Goal: Complete application form

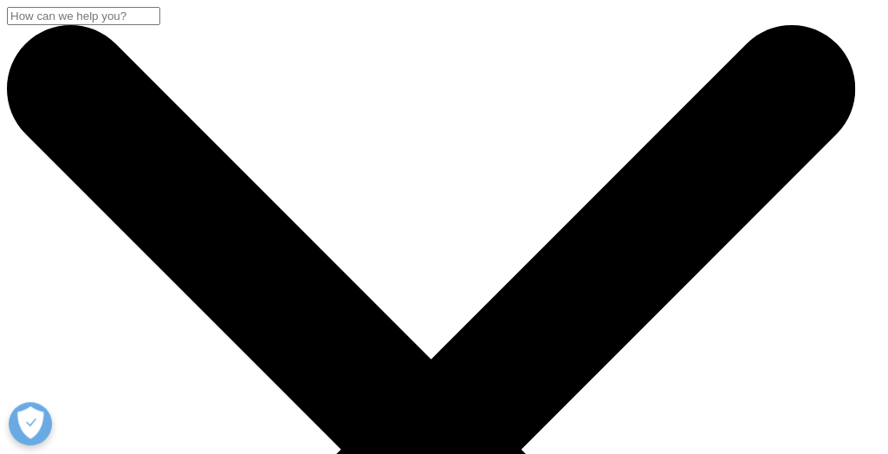
scroll to position [87, 0]
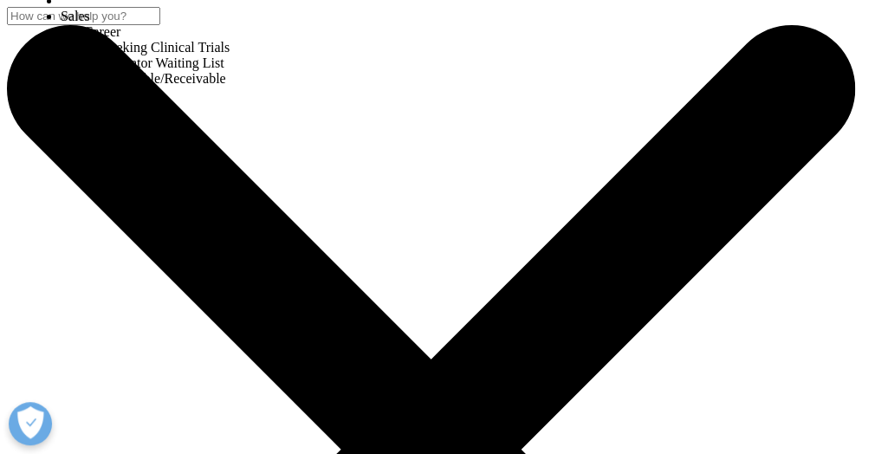
select select "HR Career"
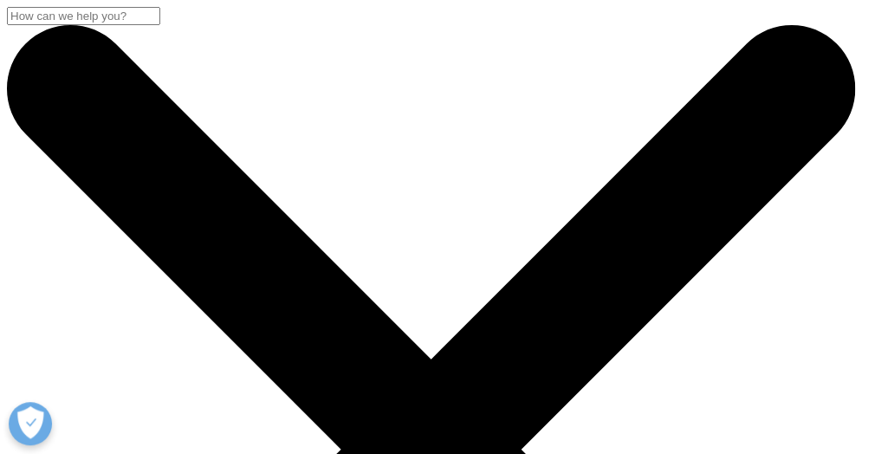
scroll to position [260, 0]
type input "[PERSON_NAME]"
type input "Poloni"
type input "[PERSON_NAME]"
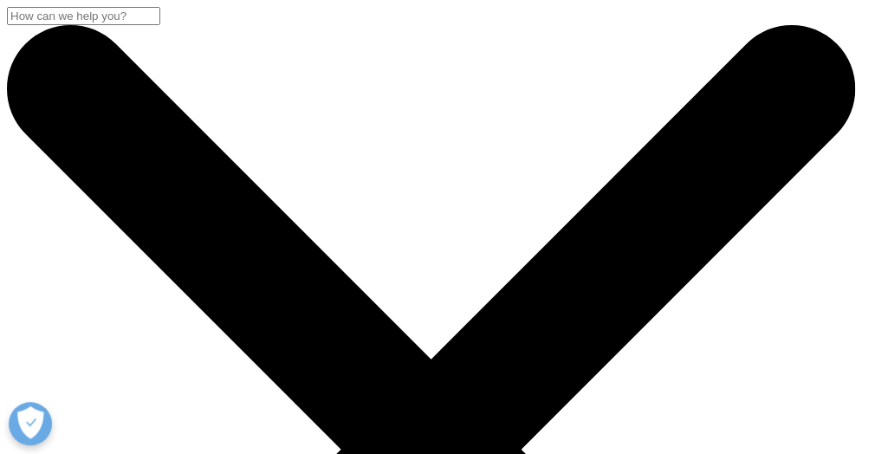
type input "[EMAIL_ADDRESS][DOMAIN_NAME]"
type input "3381258945"
select select "[GEOGRAPHIC_DATA]"
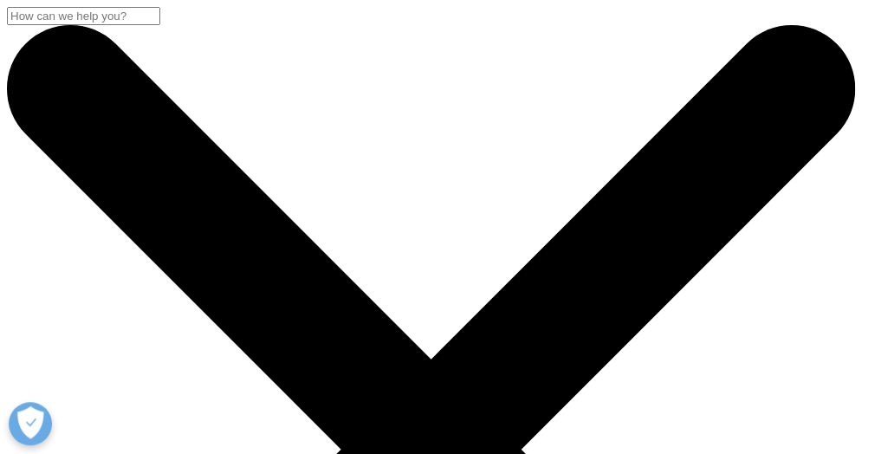
type input "nurse"
type input "[EMAIL_ADDRESS][DOMAIN_NAME]"
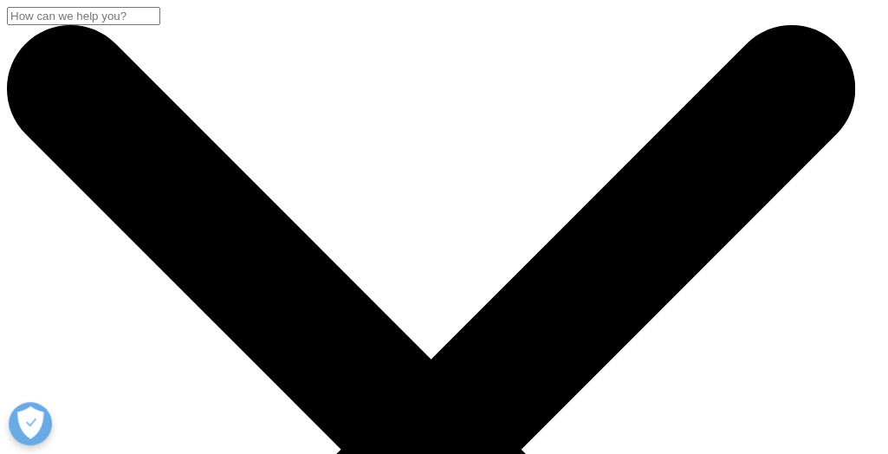
paste textarea "Lore ipsumdo, si amet co Adip eli S do eius Tempo. I ut l etdol magn aliquae ad…"
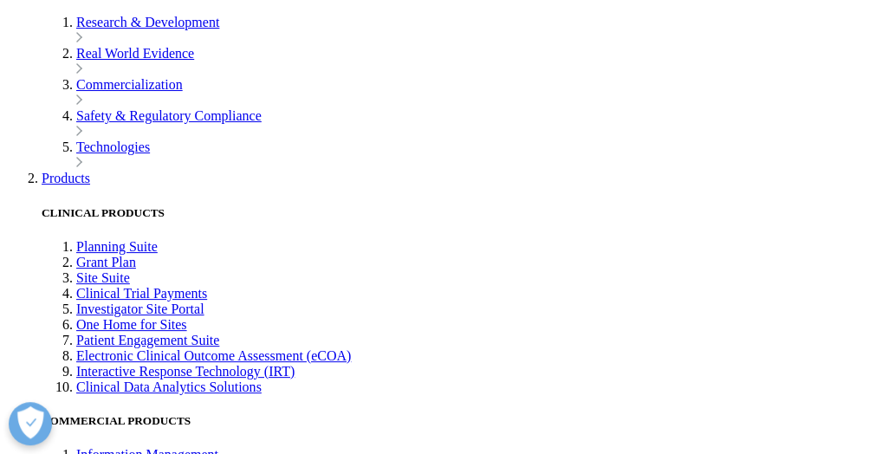
scroll to position [7880, 0]
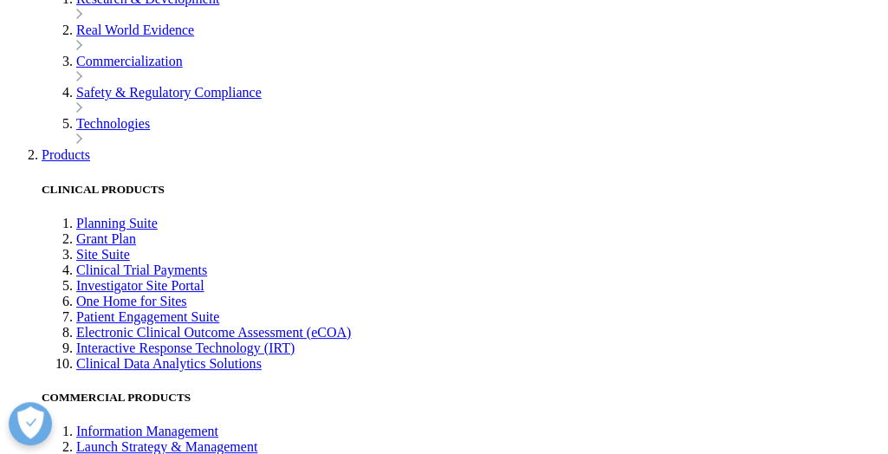
drag, startPoint x: 266, startPoint y: 171, endPoint x: 356, endPoint y: 180, distance: 90.5
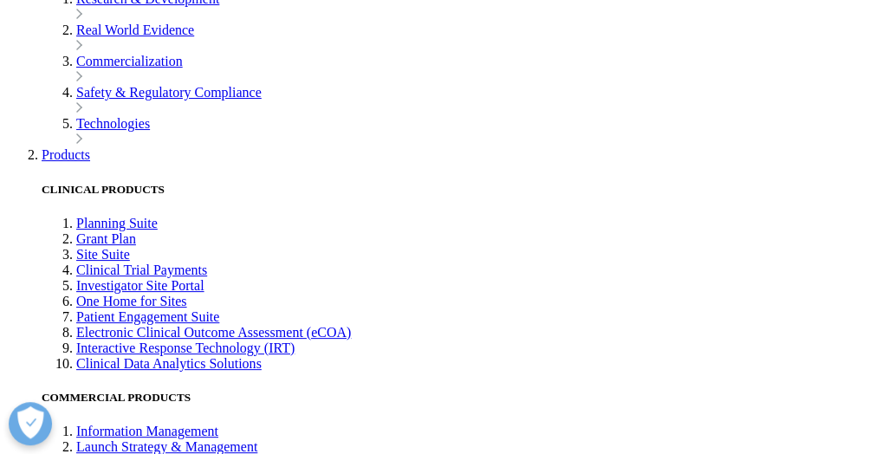
drag, startPoint x: 443, startPoint y: 173, endPoint x: 578, endPoint y: 173, distance: 135.1
type textarea "Lore ipsumdo, si amet co Adip eli S do eius Tempo. I ut l etdol magn aliquae ad…"
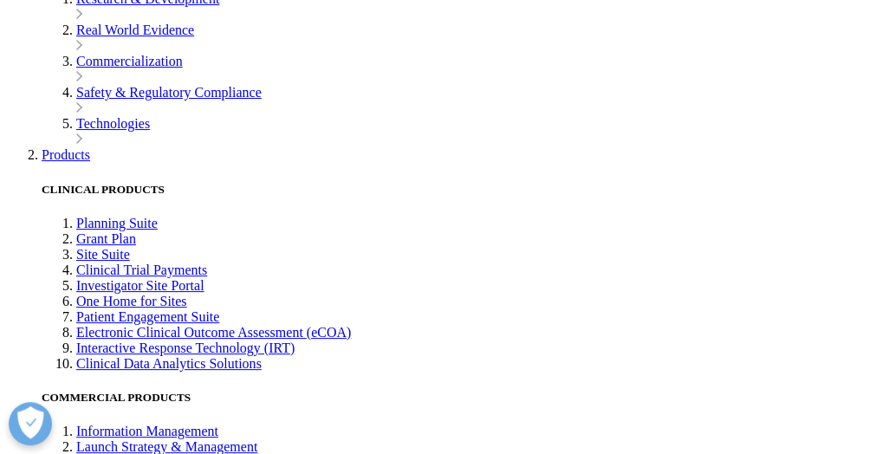
scroll to position [31, 0]
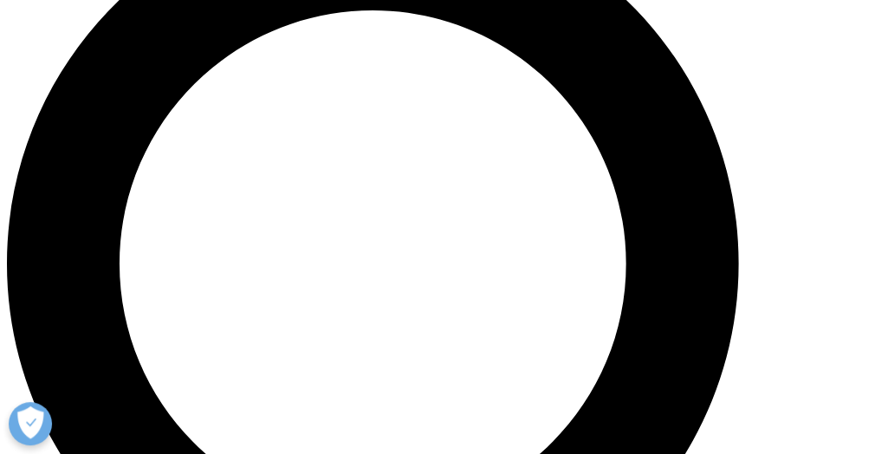
scroll to position [953, 0]
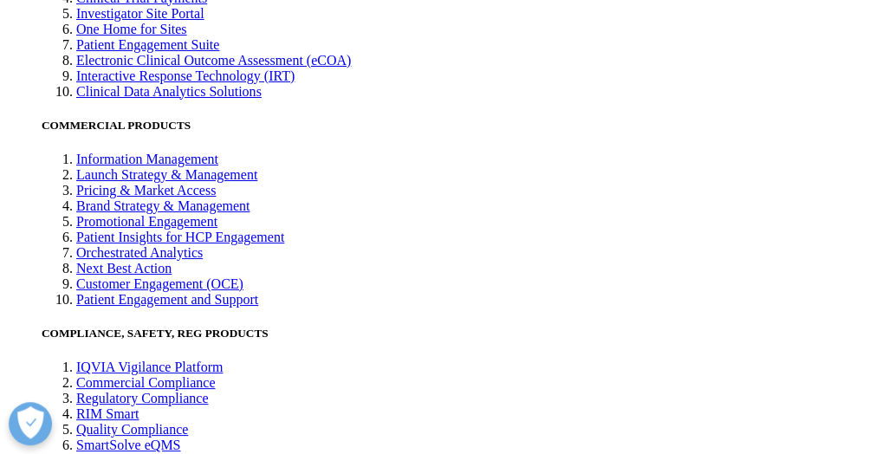
scroll to position [7936, 0]
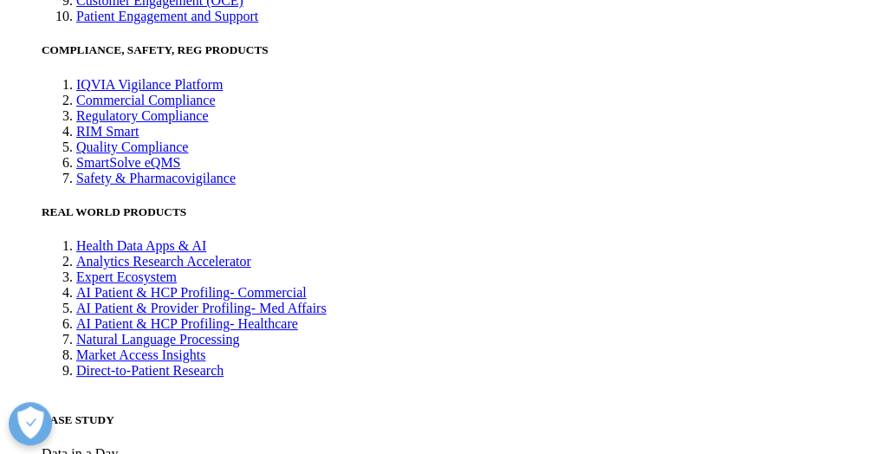
scroll to position [693, 0]
paste textarea "Lore ipsumdo, si amet co Adip eli S do eius Tempo. I ut l etdol magn aliquae ad…"
drag, startPoint x: 336, startPoint y: 115, endPoint x: 365, endPoint y: 117, distance: 29.5
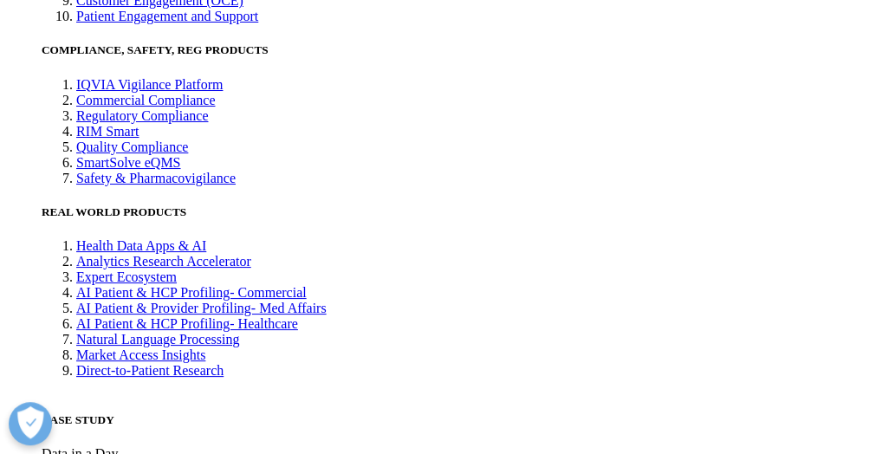
drag, startPoint x: 226, startPoint y: 136, endPoint x: 346, endPoint y: 140, distance: 120.4
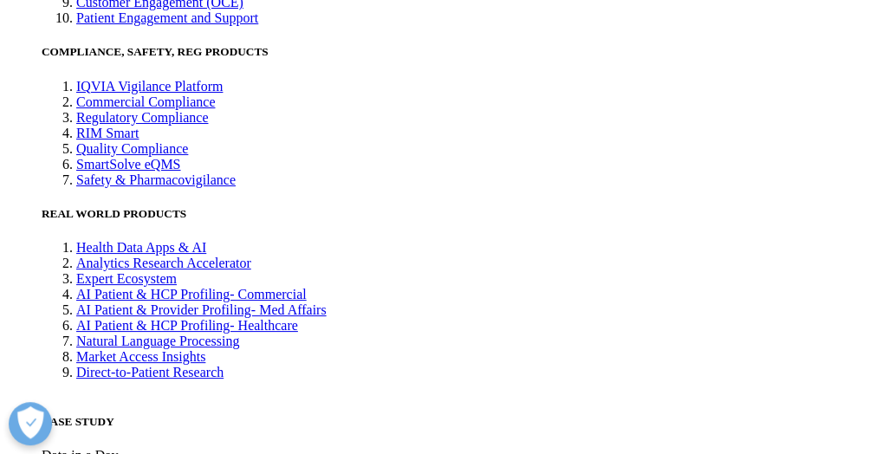
type textarea "Lore ipsumdo, si amet co Adip eli S do eius Tempo. I ut l etdol magn aliquae ad…"
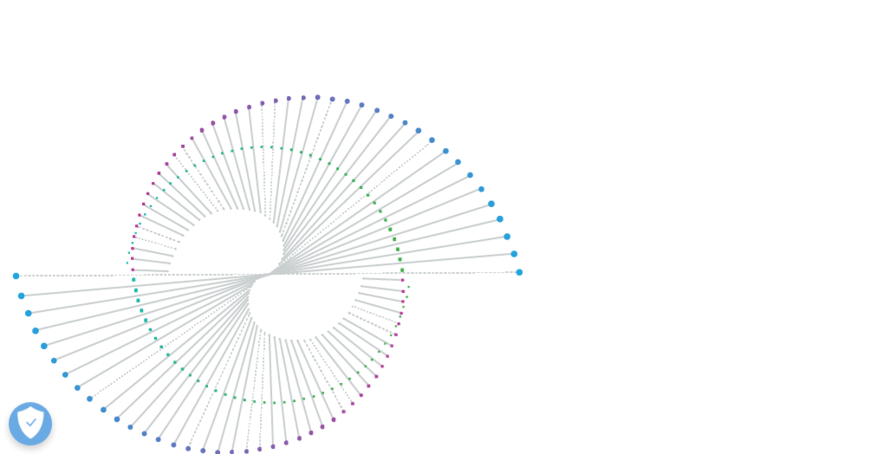
select select "HR Career"
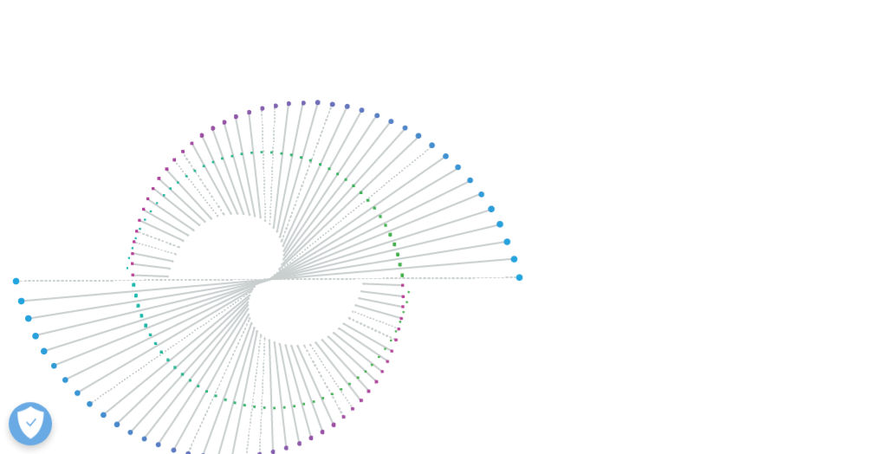
type input "[PERSON_NAME]"
type input "Poloni"
type input "[PERSON_NAME]"
type input "[EMAIL_ADDRESS][DOMAIN_NAME]"
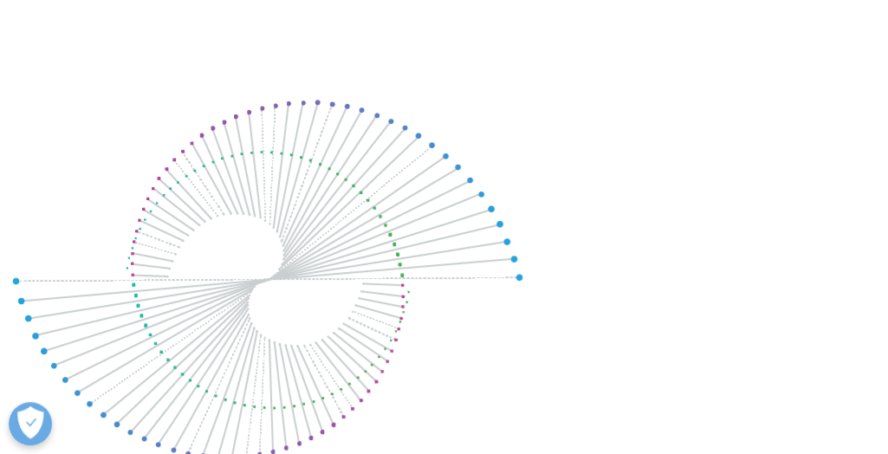
type input "3381258945"
select select "[GEOGRAPHIC_DATA]"
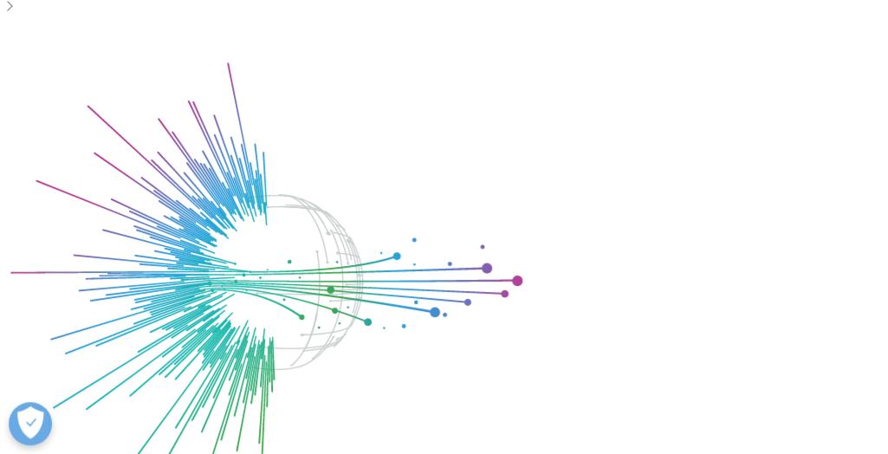
type input "clinical nurse"
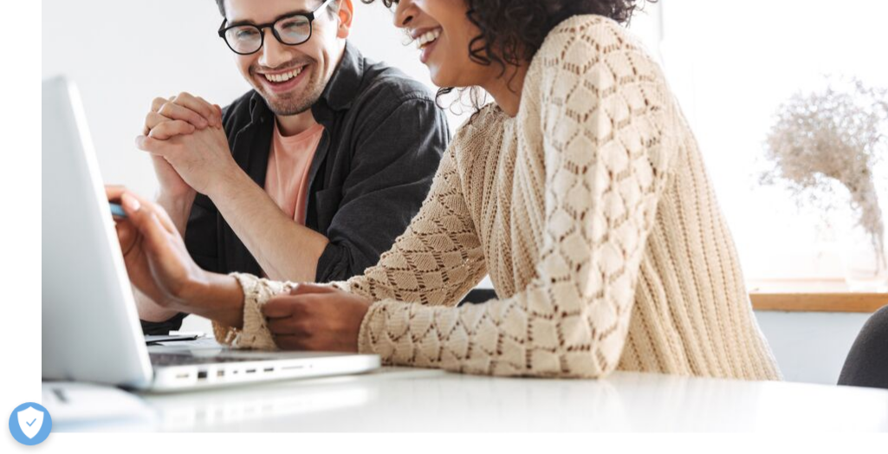
scroll to position [5925, 0]
